Goal: Use online tool/utility

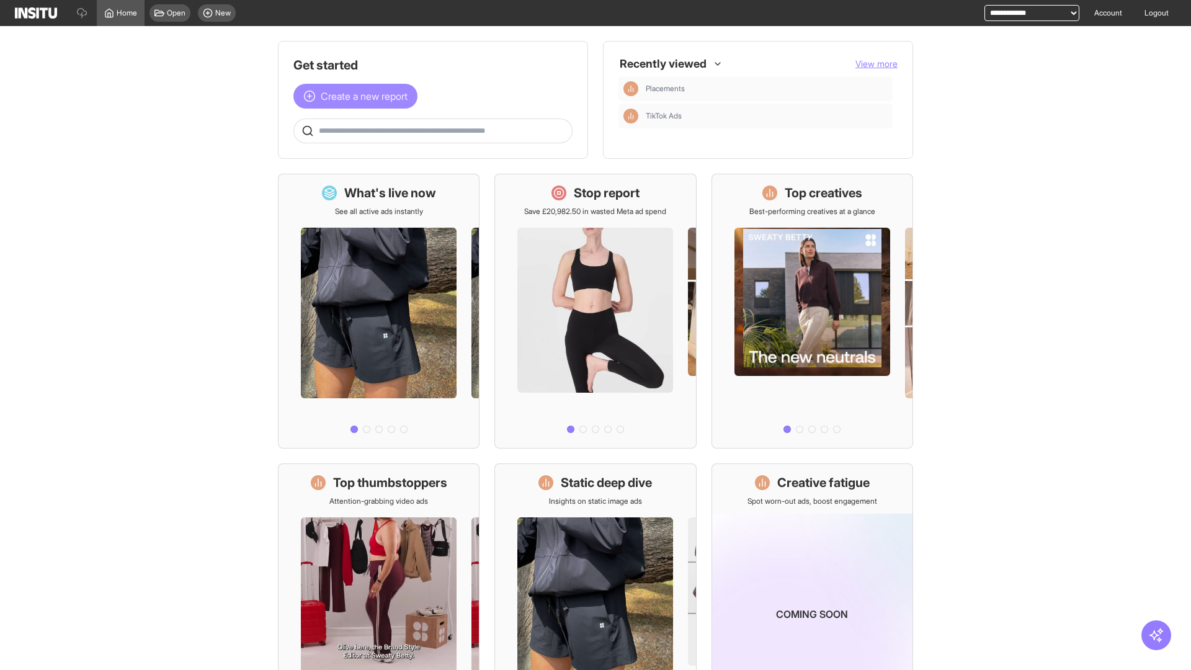
click at [359, 96] on span "Create a new report" at bounding box center [364, 96] width 87 height 15
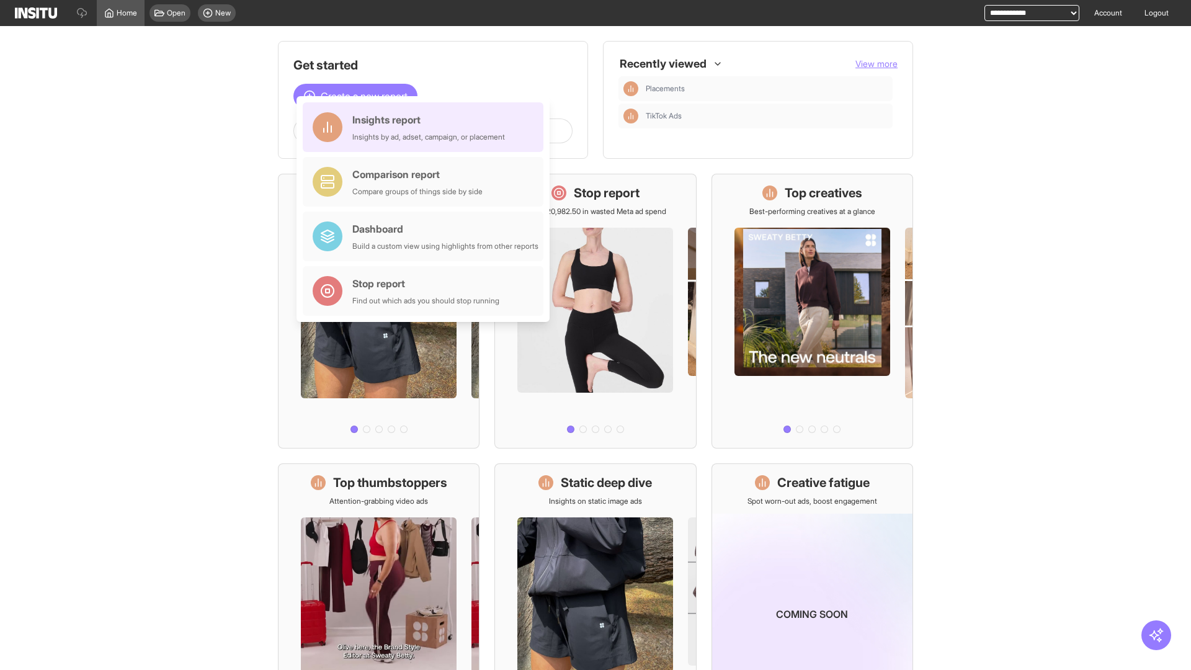
click at [426, 127] on div "Insights report Insights by ad, adset, campaign, or placement" at bounding box center [428, 127] width 153 height 30
